Goal: Check status: Check status

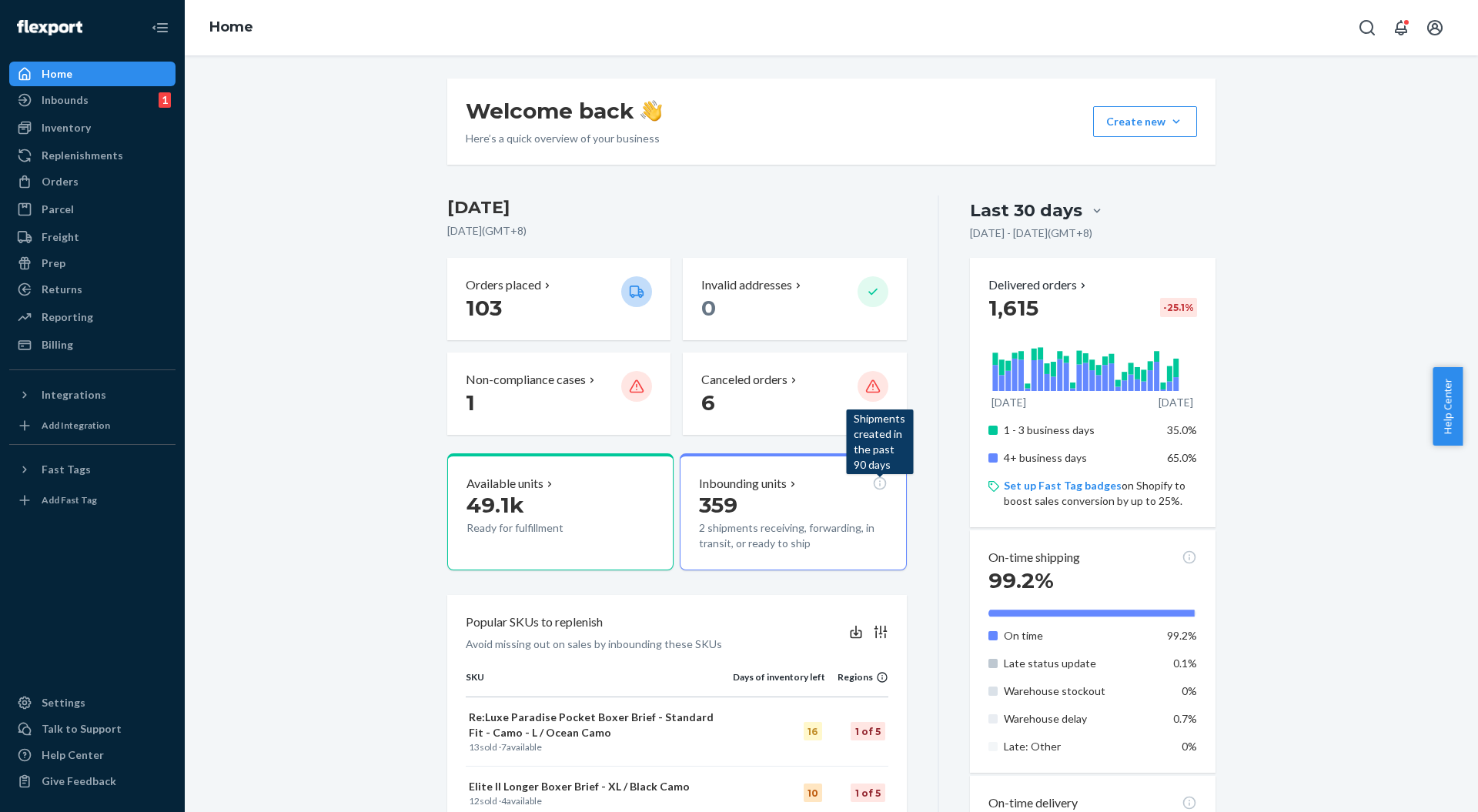
click at [391, 212] on div "Welcome back Here’s a quick overview of your business Create new Create new inb…" at bounding box center [831, 730] width 1271 height 1304
click at [731, 163] on div "Welcome back Here’s a quick overview of your business Create new Create new inb…" at bounding box center [832, 122] width 768 height 86
click at [720, 177] on div "Welcome back Here’s a quick overview of your business Create new Create new inb…" at bounding box center [832, 730] width 792 height 1304
click at [943, 501] on div "Last 30 days Jul 22, 2025 - Aug 21, 2025 ( GMT+8 ) Delivered orders 1,615 -25.1…" at bounding box center [1077, 789] width 276 height 1186
click at [267, 418] on div "Welcome back Here’s a quick overview of your business Create new Create new inb…" at bounding box center [831, 730] width 1271 height 1304
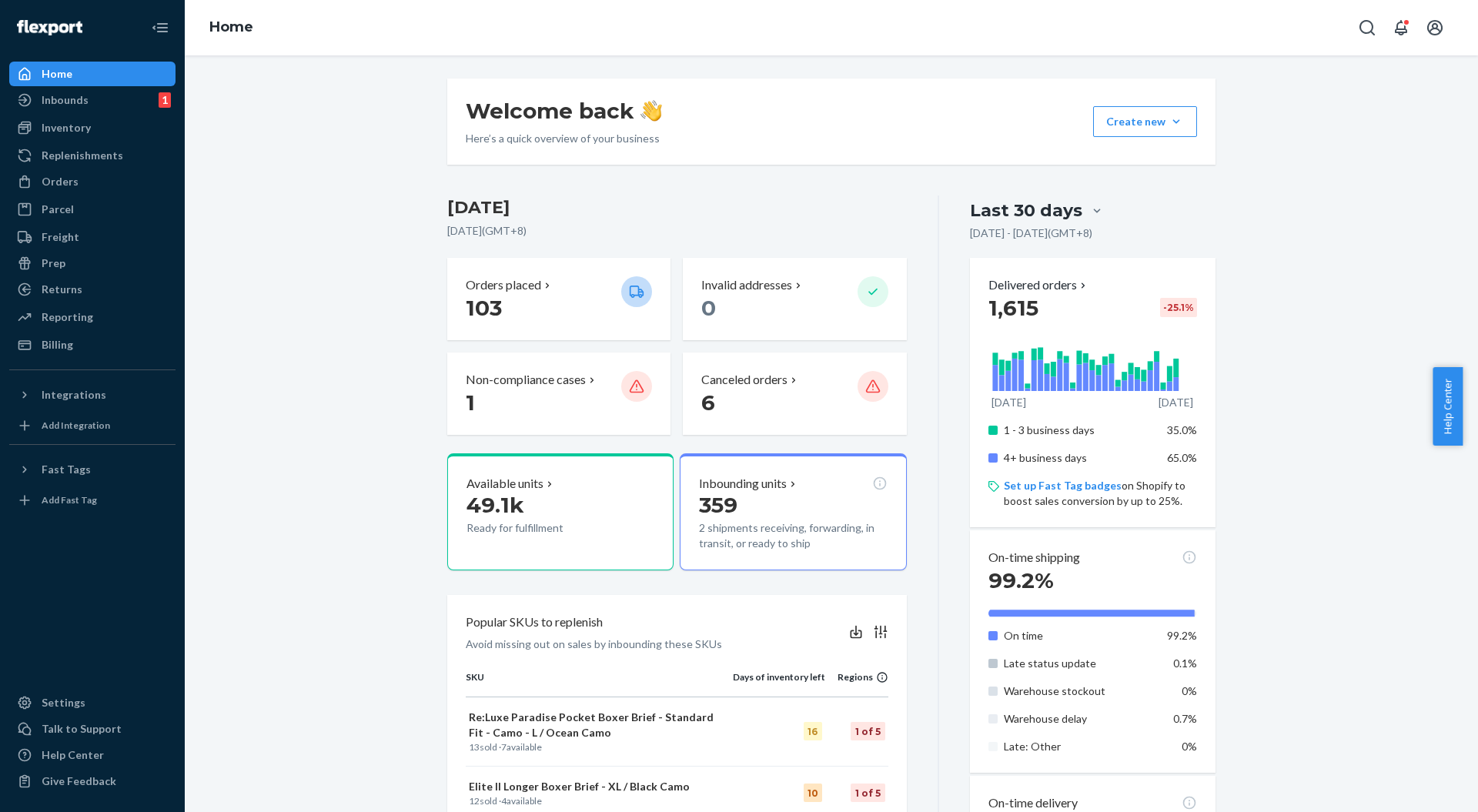
click at [62, 120] on div "Inventory" at bounding box center [66, 127] width 49 height 15
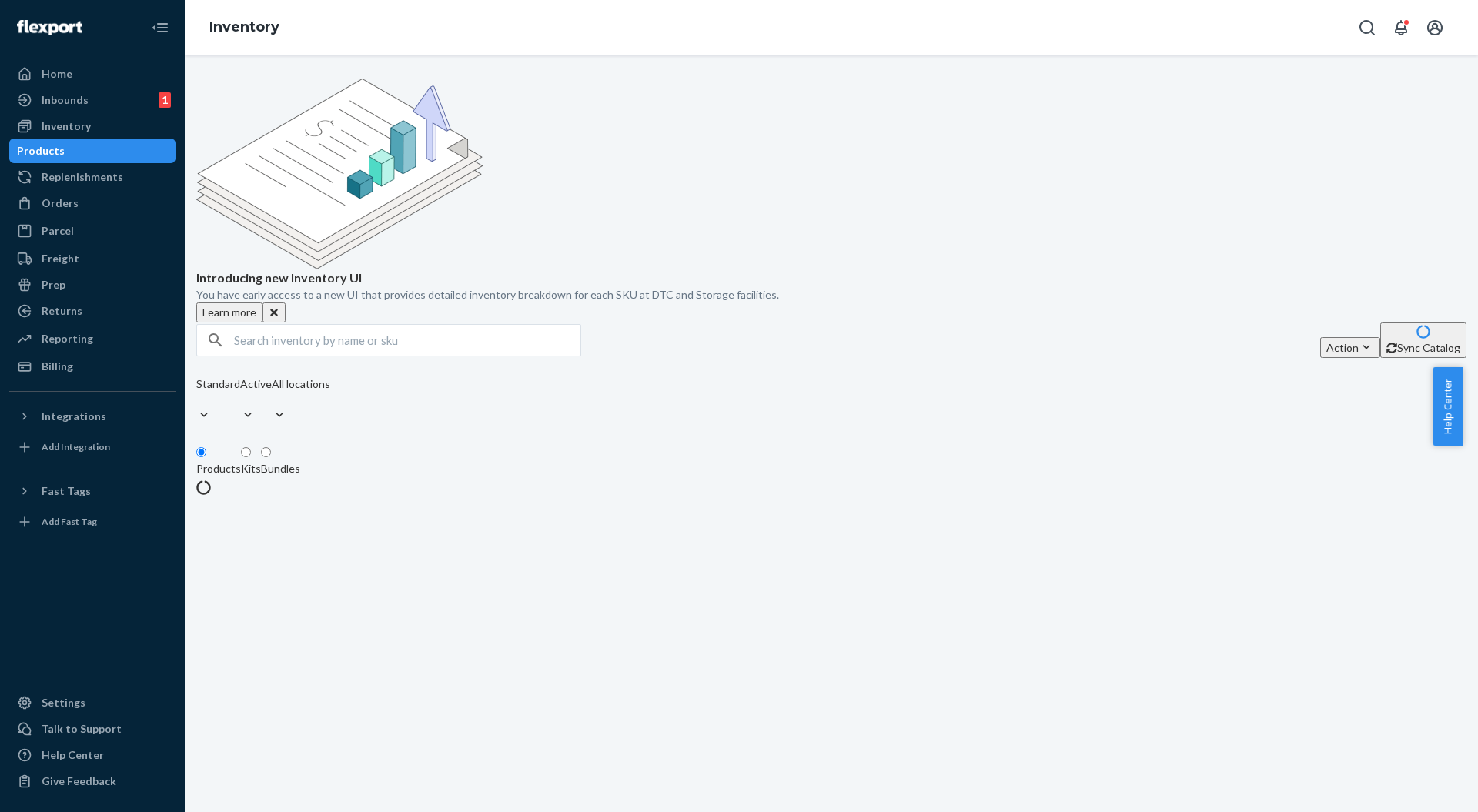
click at [66, 103] on div "Inbounds" at bounding box center [64, 100] width 47 height 15
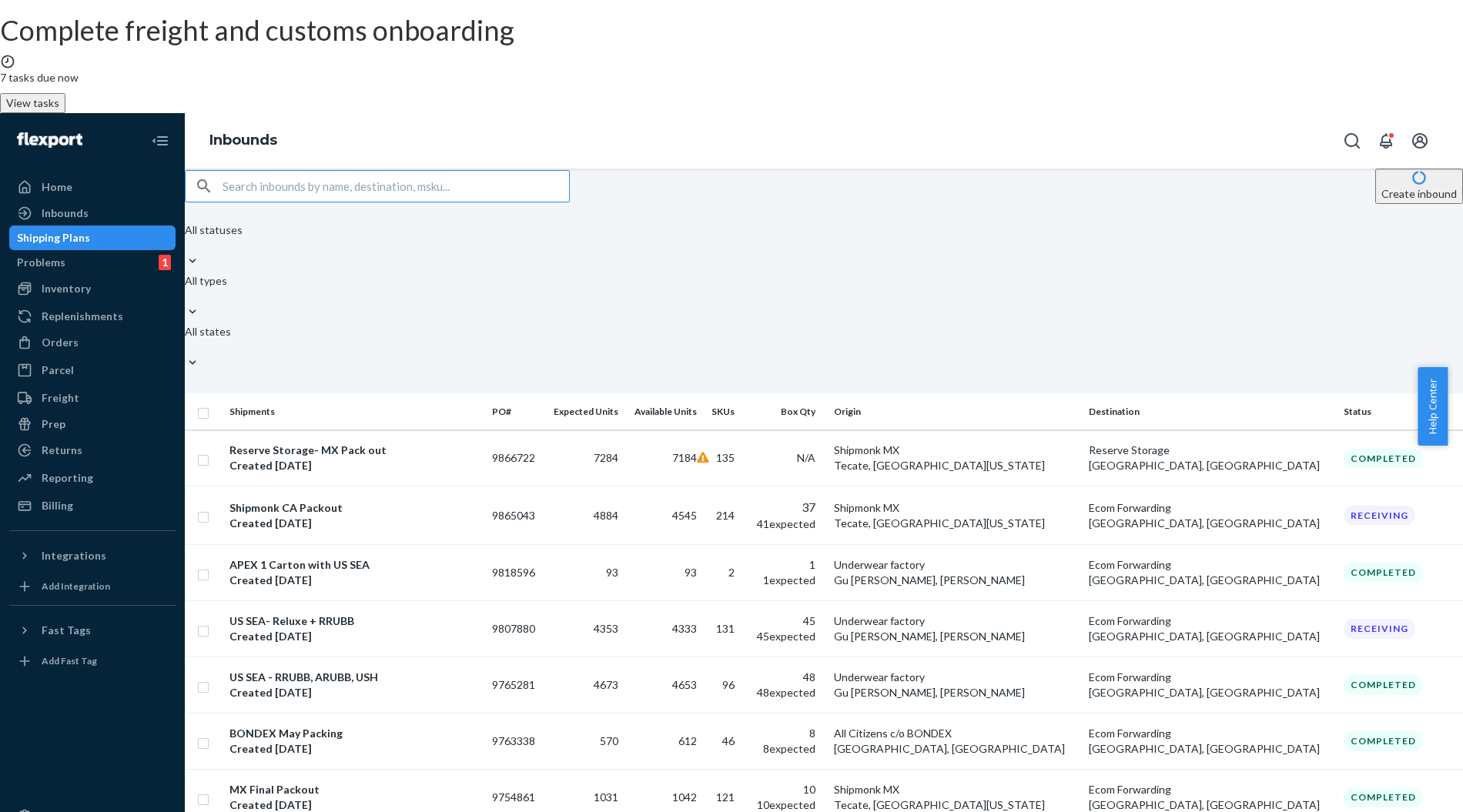
click at [894, 169] on div "Create inbound All statuses All types All states Shipments PO# Expected Units A…" at bounding box center [824, 546] width 1278 height 756
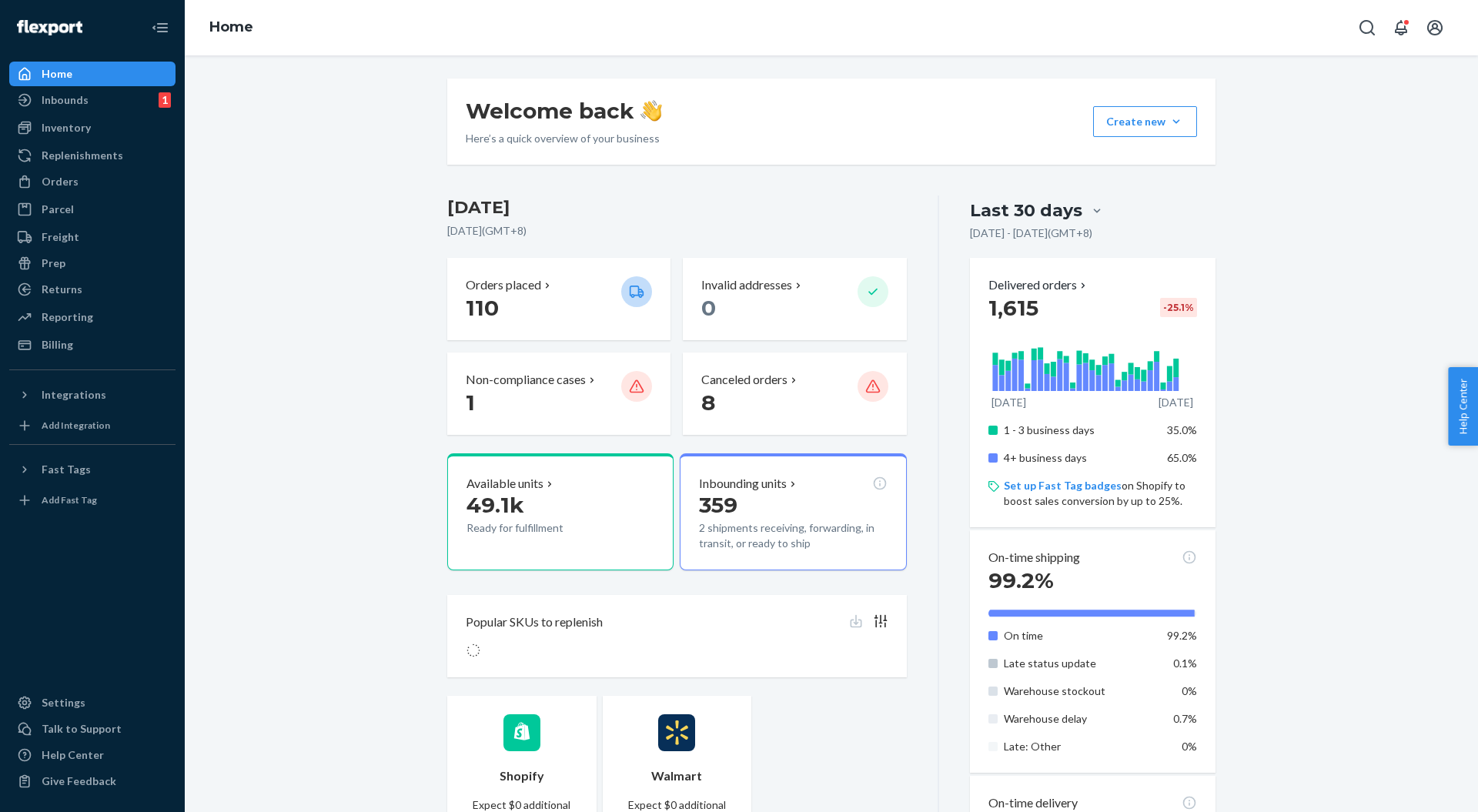
click at [72, 104] on div "Inbounds" at bounding box center [64, 100] width 47 height 15
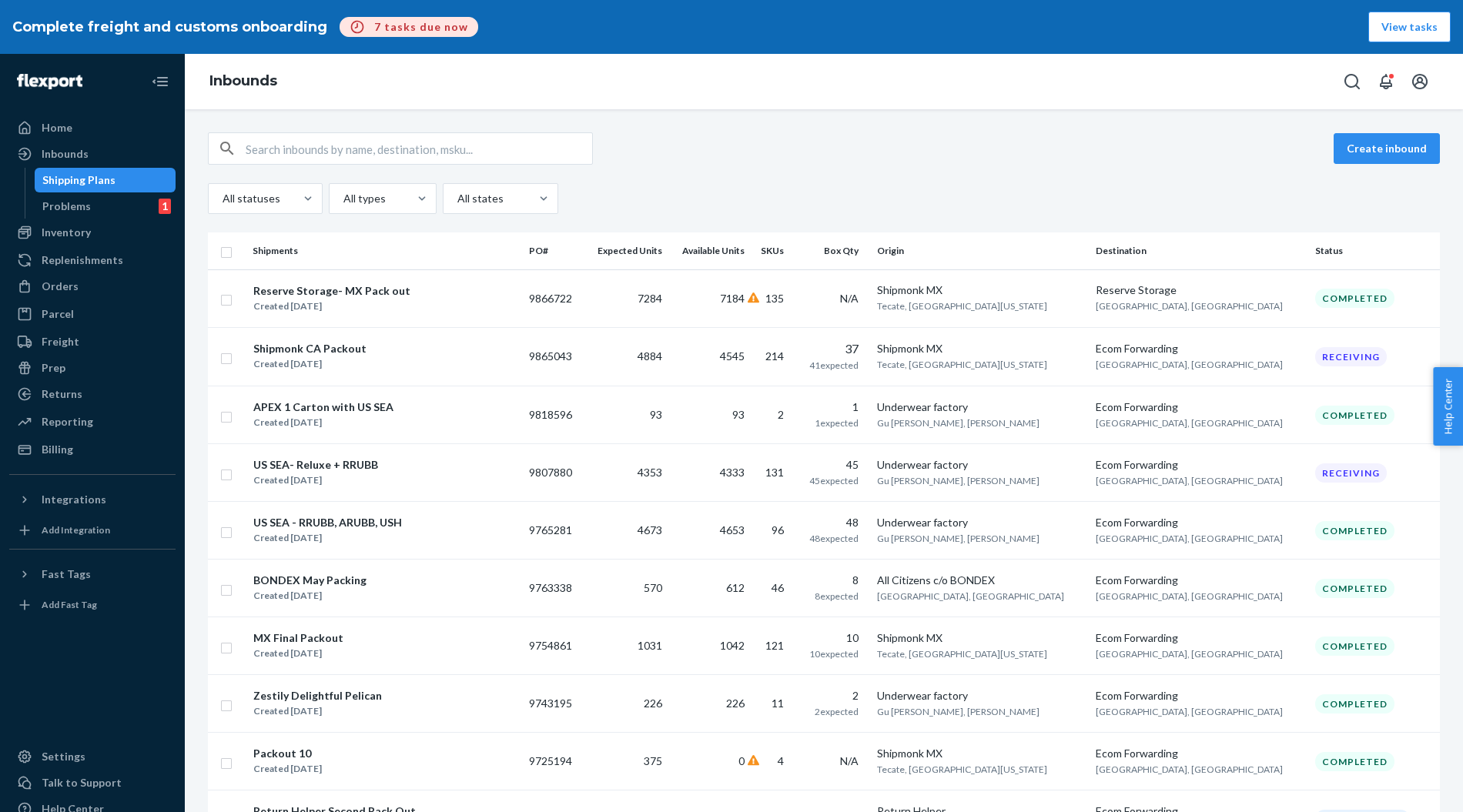
click at [352, 283] on div "Reserve Storage- MX Pack out" at bounding box center [332, 290] width 157 height 15
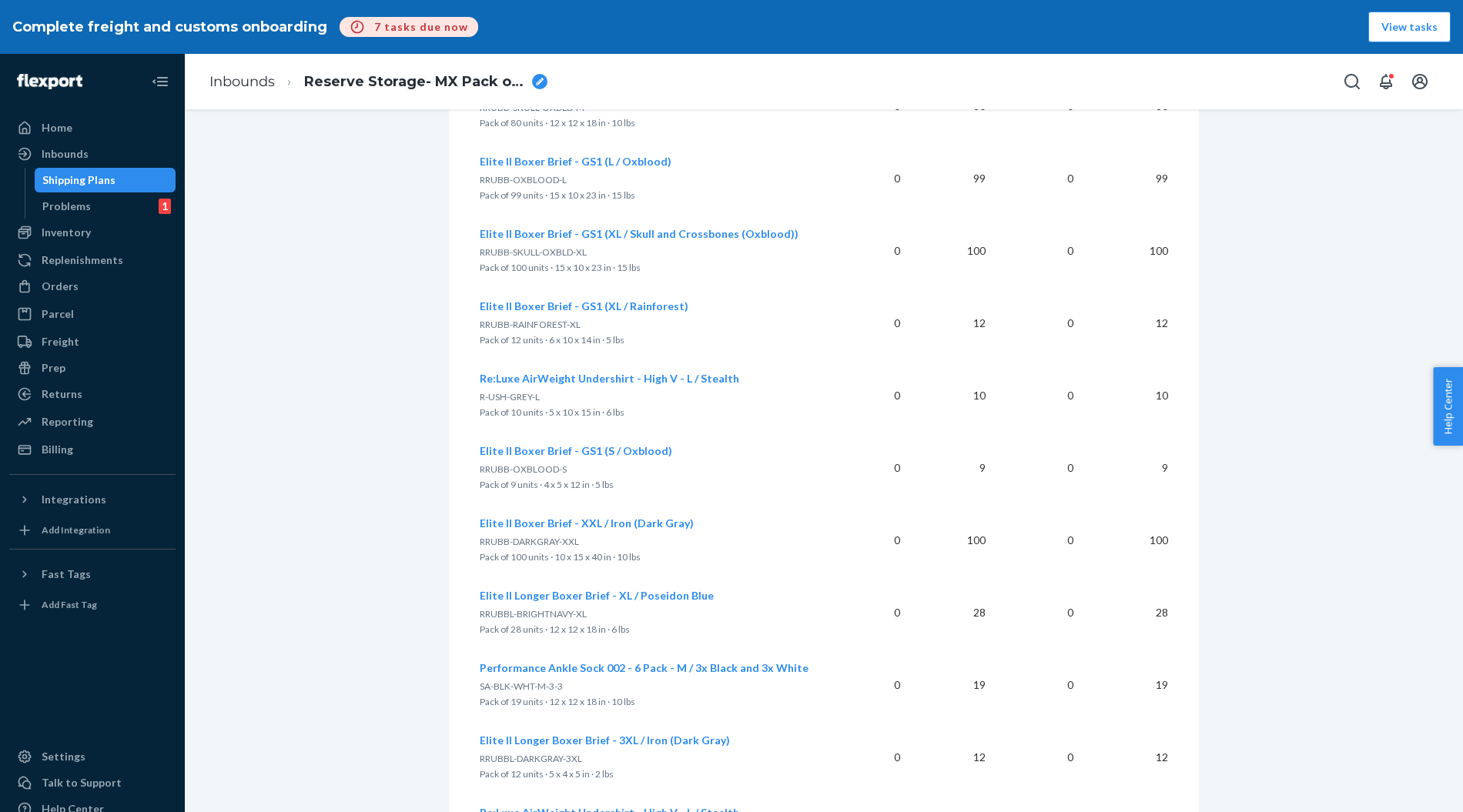
scroll to position [11600, 0]
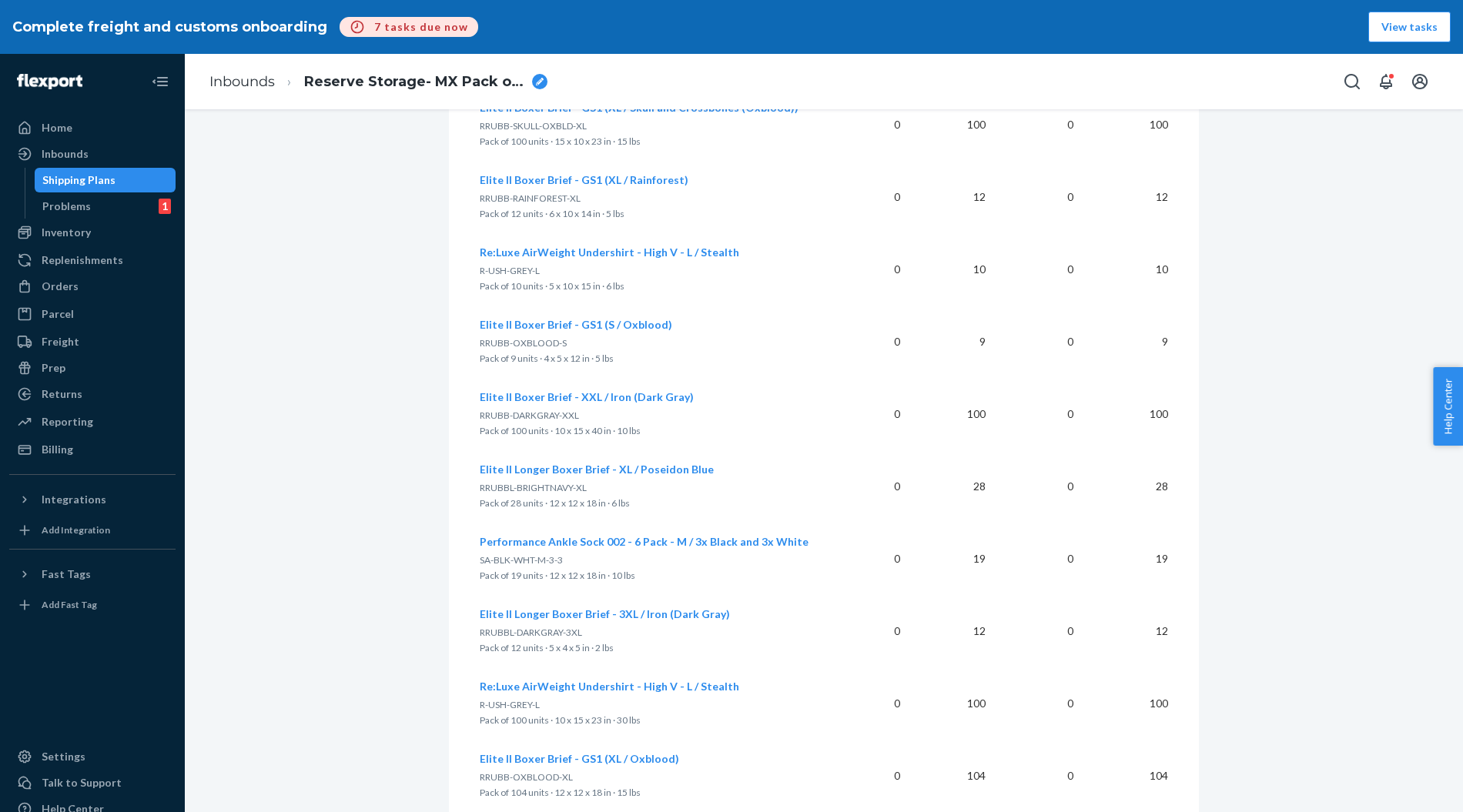
click at [61, 130] on div "Home" at bounding box center [57, 127] width 31 height 15
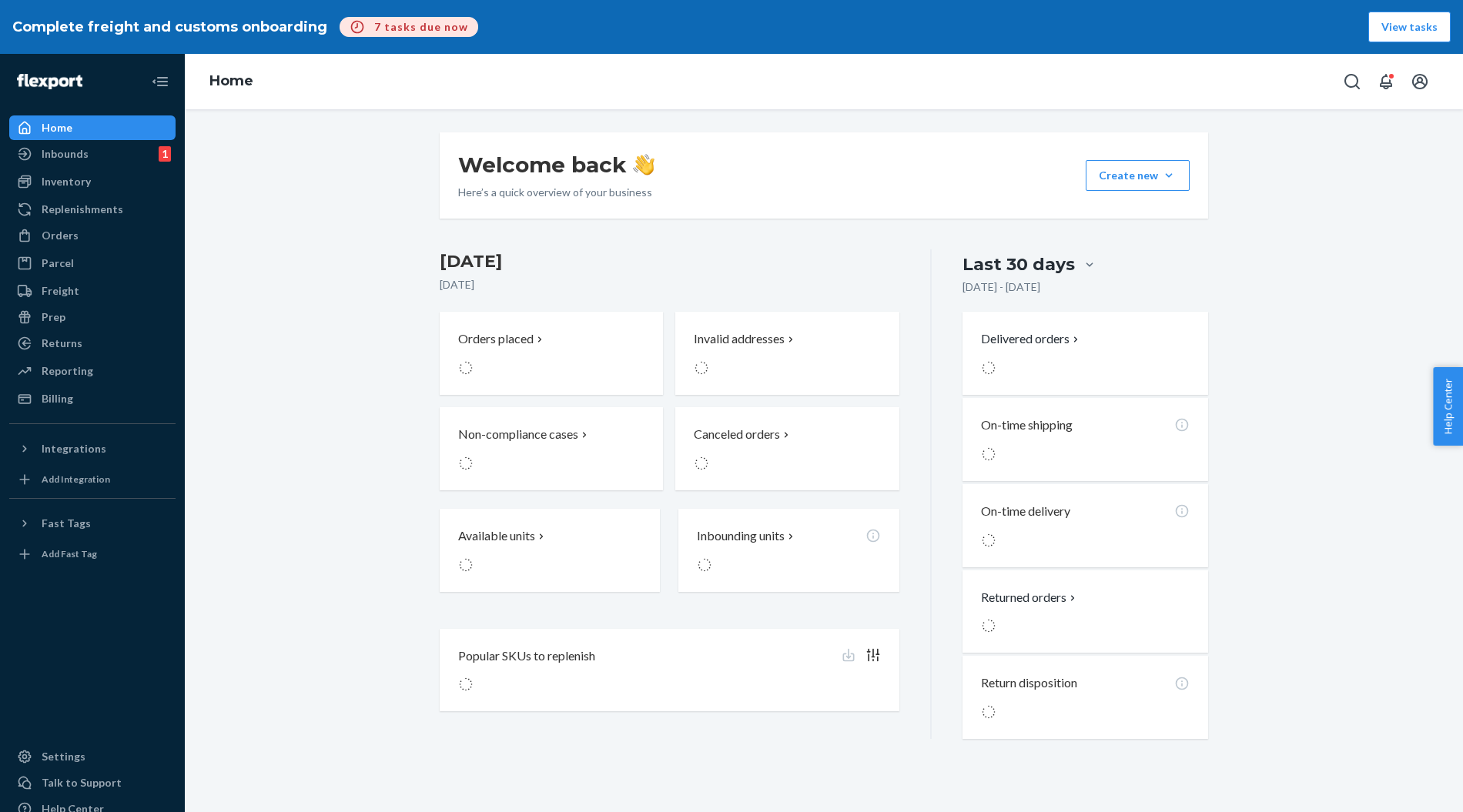
click at [401, 273] on div "Welcome back Here’s a quick overview of your business Create new Create new inb…" at bounding box center [824, 435] width 1256 height 606
